Goal: Navigation & Orientation: Find specific page/section

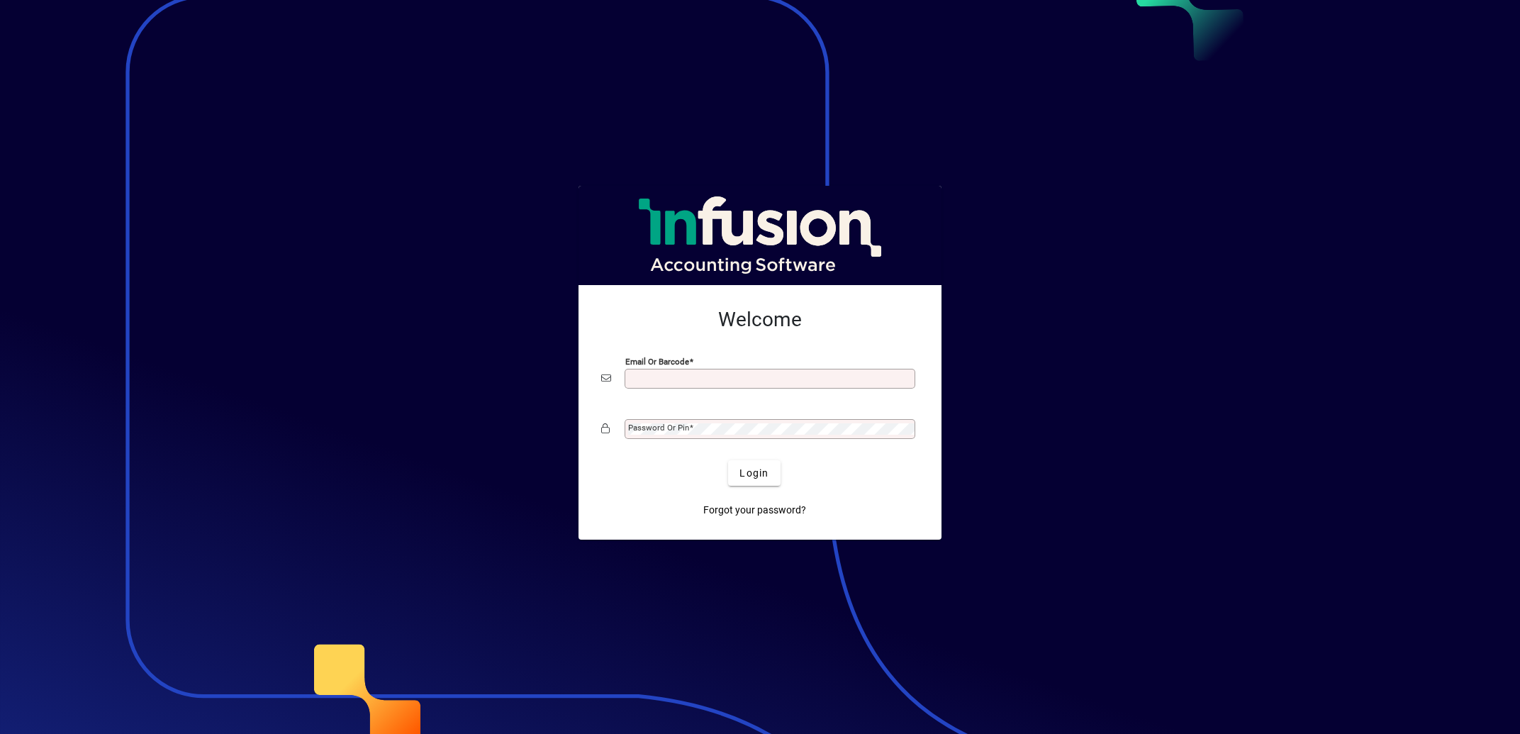
type input "**********"
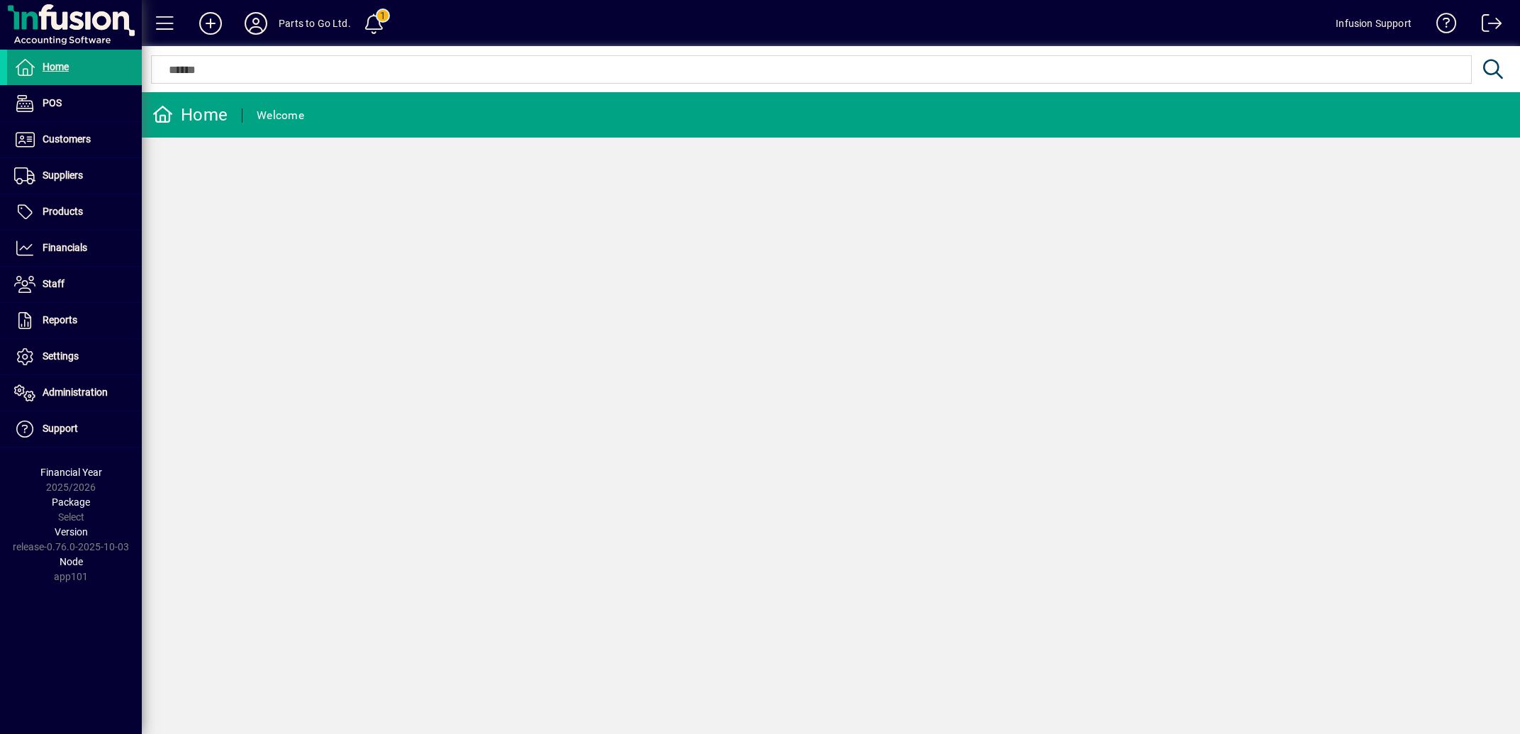
click at [252, 21] on icon at bounding box center [256, 23] width 28 height 23
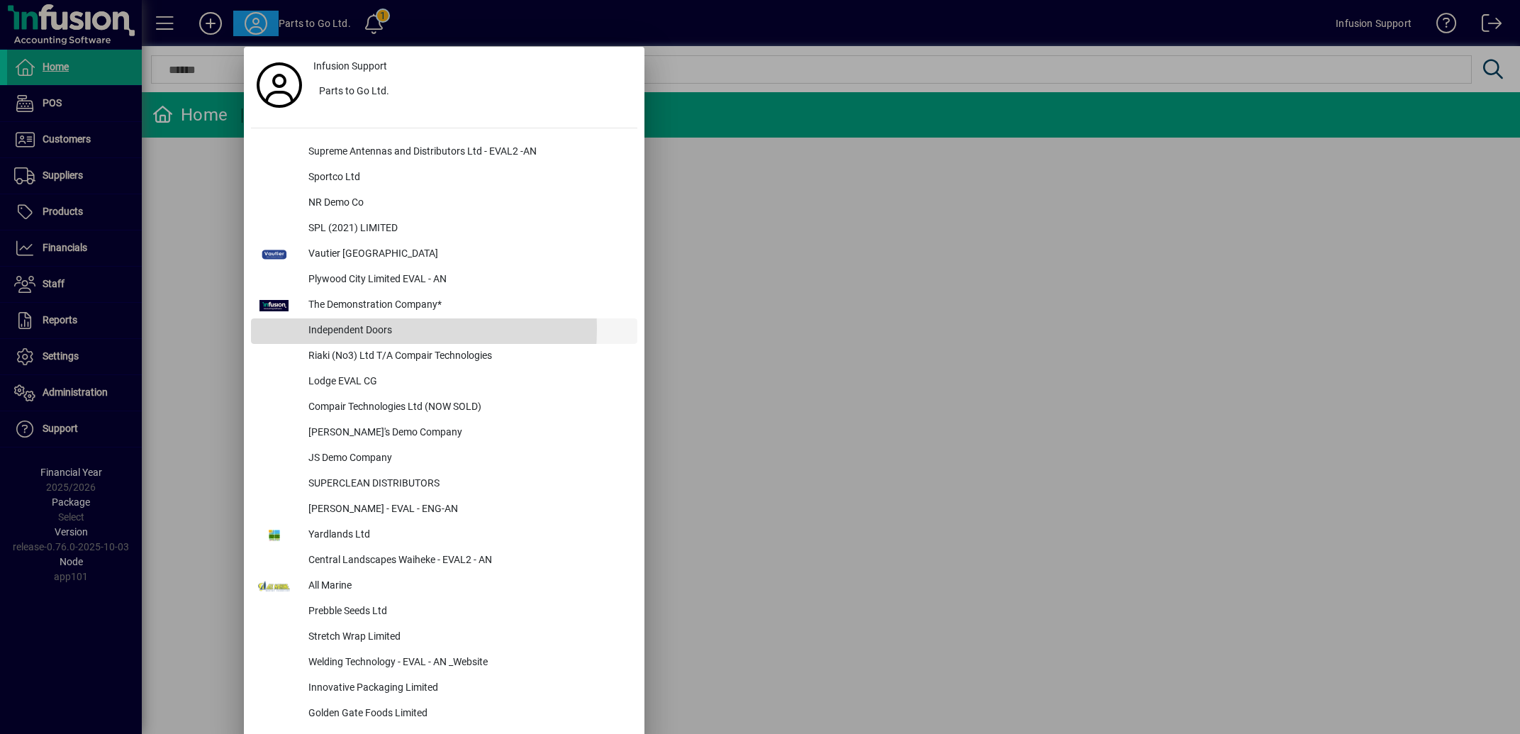
click at [353, 328] on div "Independent Doors" at bounding box center [467, 331] width 340 height 26
